Goal: Transaction & Acquisition: Purchase product/service

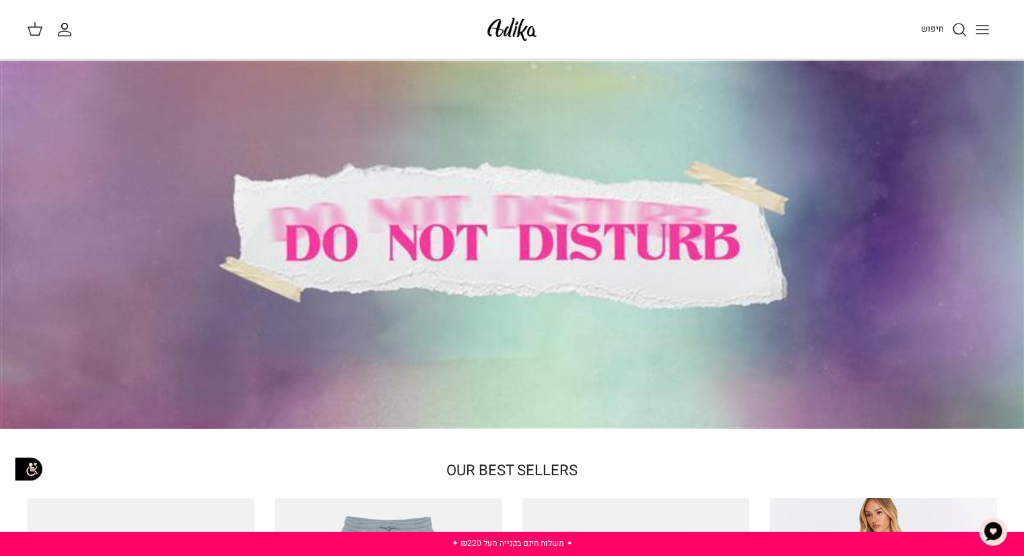
click at [983, 30] on icon "Toggle menu" at bounding box center [982, 30] width 16 height 16
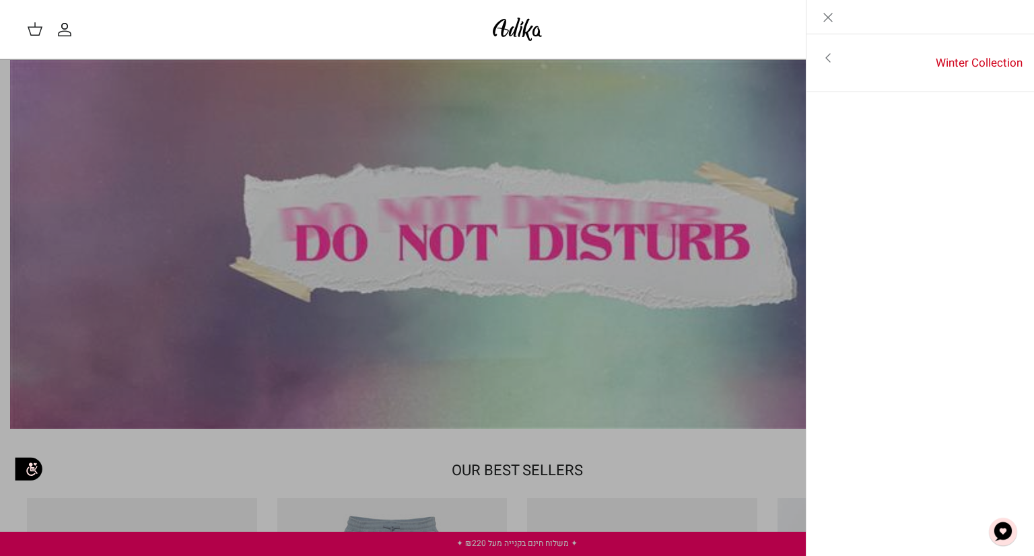
click at [828, 42] on link "Toggle menu" at bounding box center [827, 57] width 43 height 31
click at [970, 55] on link "לכל הפריטים" at bounding box center [920, 59] width 215 height 34
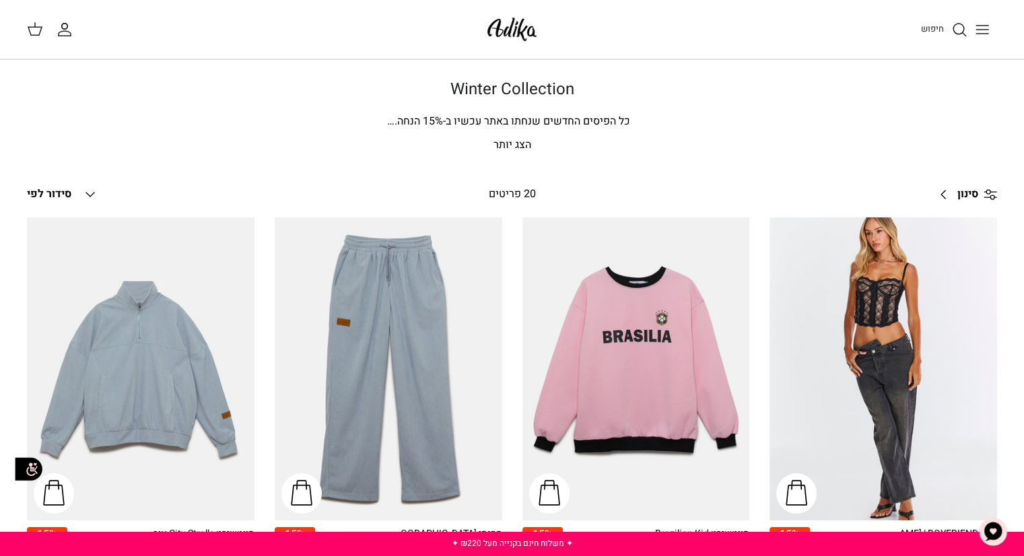
click at [38, 33] on icon at bounding box center [35, 29] width 16 height 16
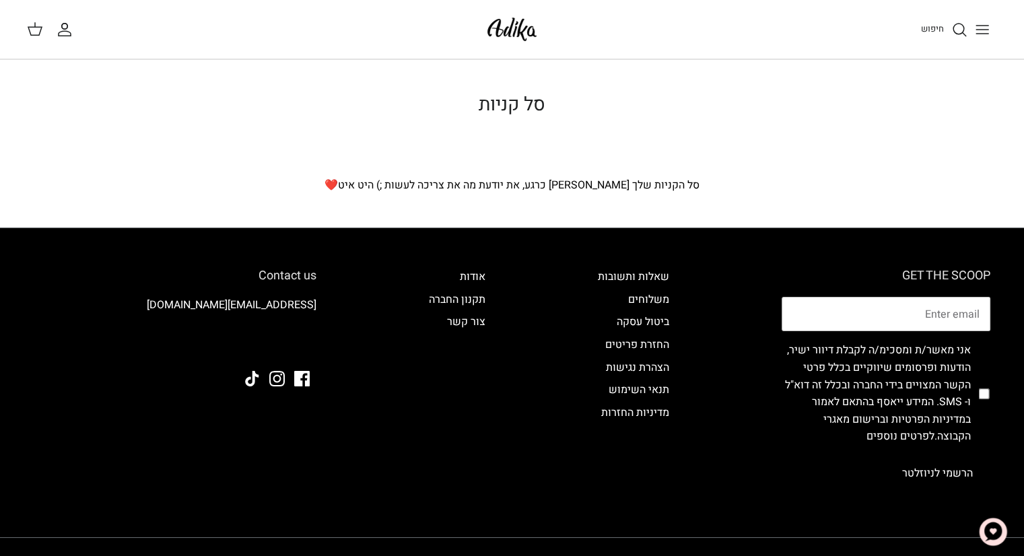
click at [69, 31] on icon "החשבון שלי" at bounding box center [65, 33] width 12 height 5
